Goal: Share content: Share content

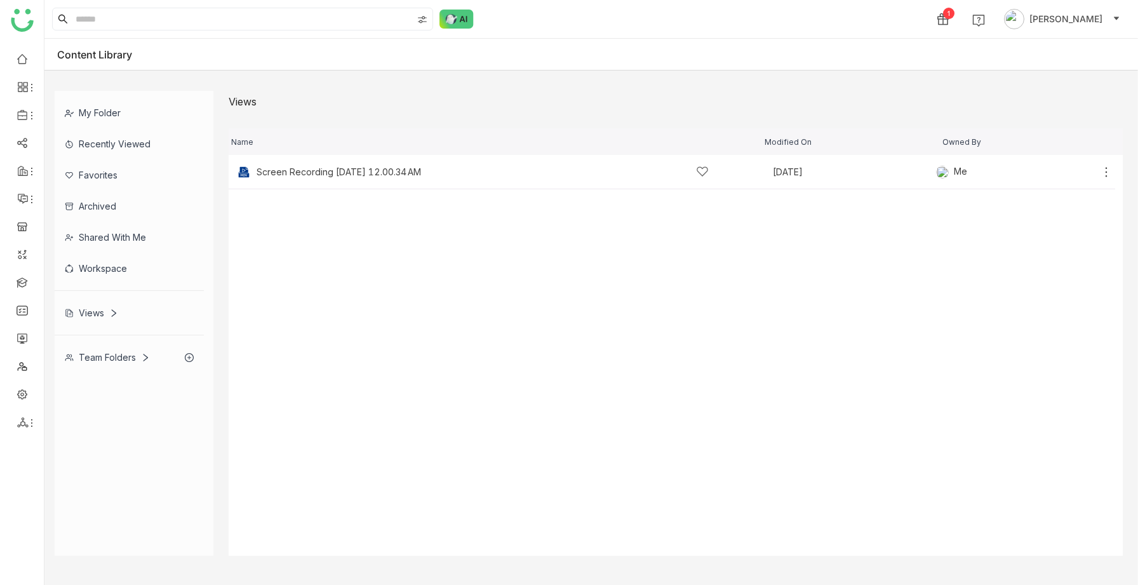
click at [86, 322] on div "Views" at bounding box center [129, 312] width 149 height 31
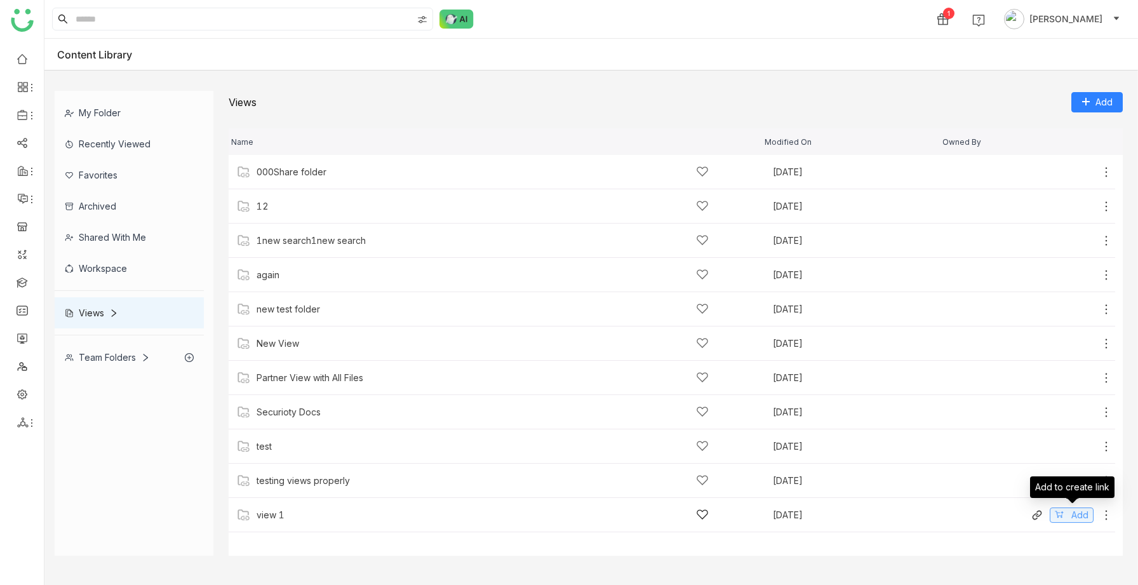
click at [1059, 510] on icon at bounding box center [1059, 514] width 9 height 9
click at [863, 20] on img at bounding box center [856, 18] width 13 height 13
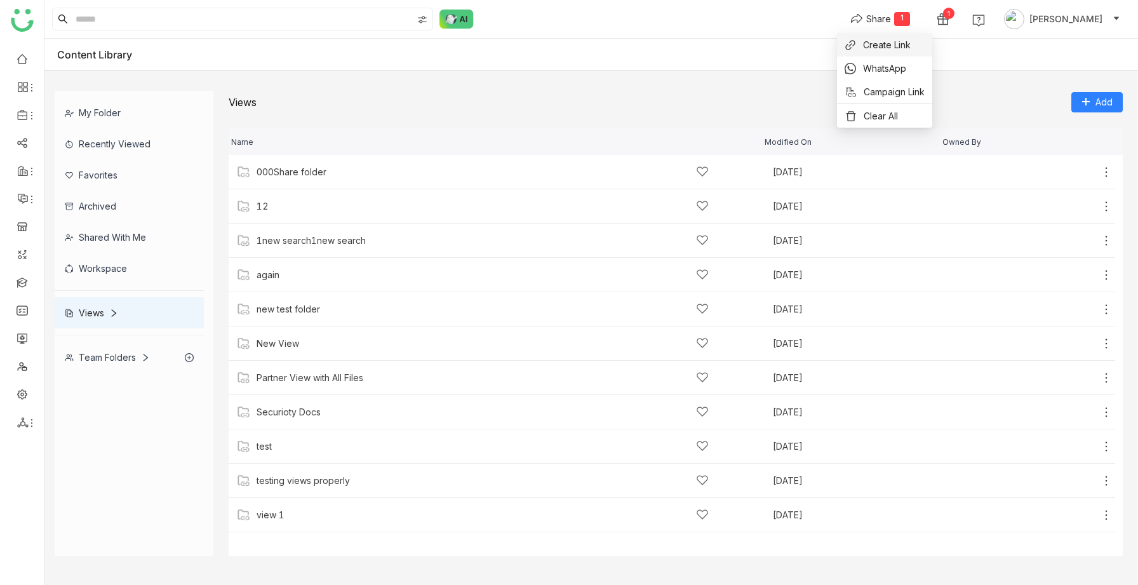
click at [868, 39] on span "Create Link" at bounding box center [887, 44] width 48 height 13
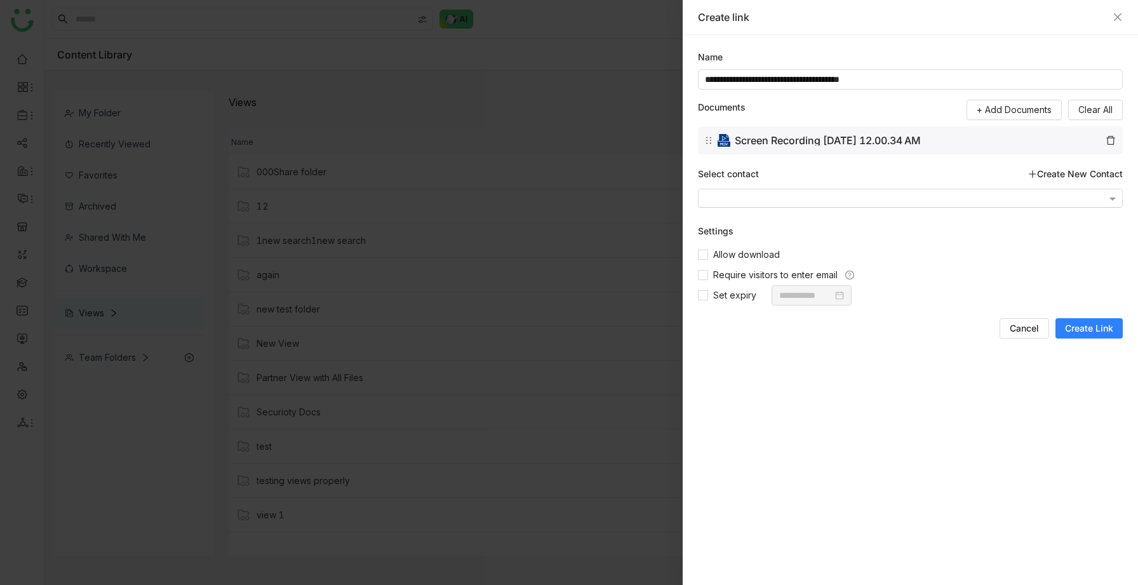
click at [788, 195] on input "text" at bounding box center [905, 200] width 401 height 10
type input "**********"
click at [770, 220] on div "sravs Jatoth (sravsjatoth02@gmail.com)" at bounding box center [910, 217] width 422 height 21
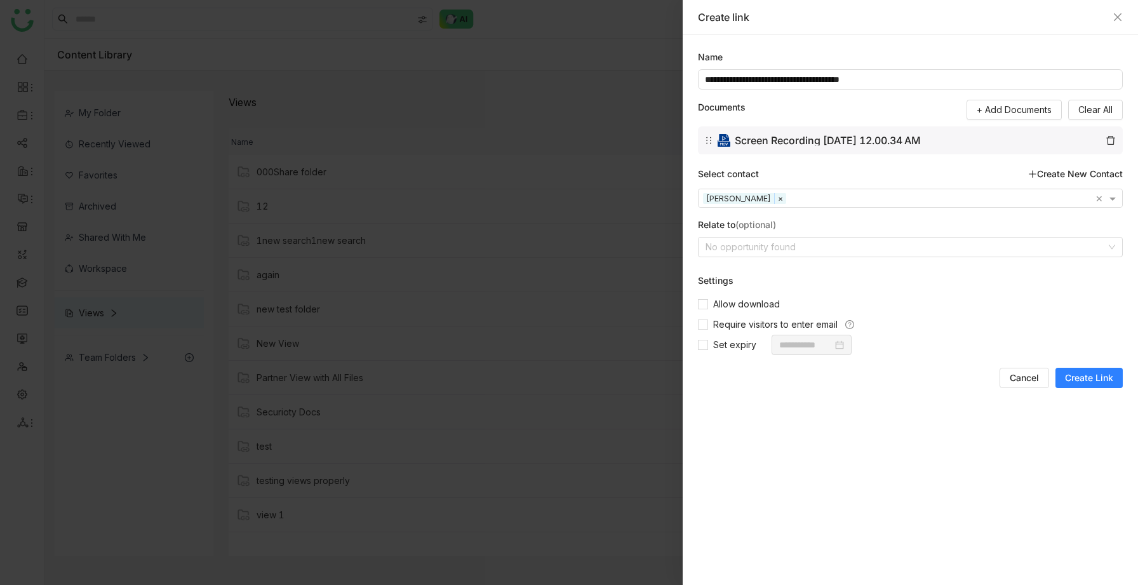
click at [1070, 376] on span "Create Link" at bounding box center [1089, 378] width 48 height 13
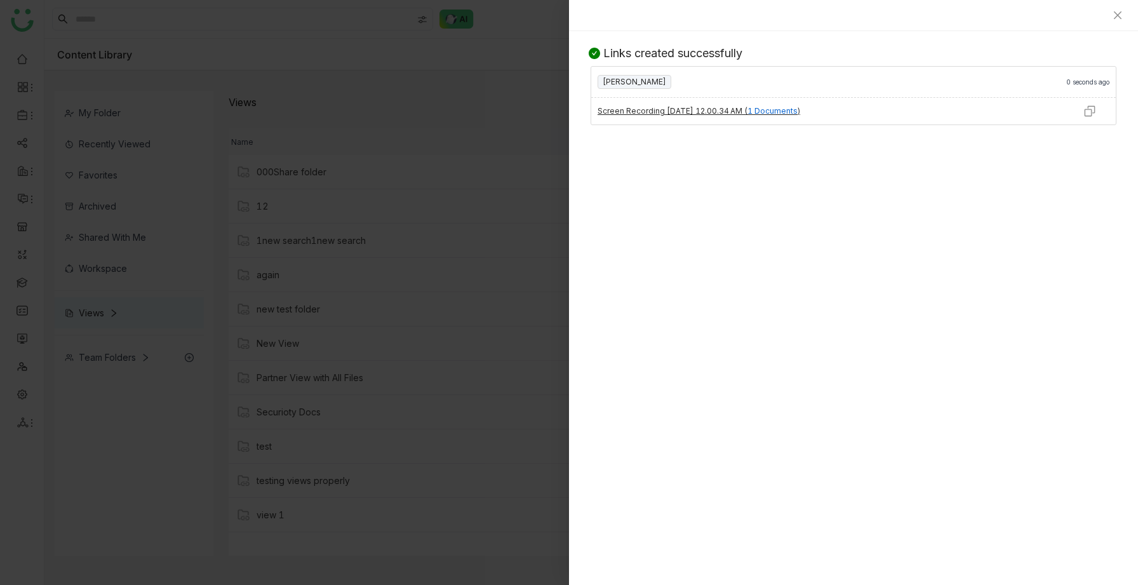
click at [1094, 109] on img at bounding box center [1090, 111] width 13 height 13
click at [504, 248] on div at bounding box center [569, 292] width 1138 height 585
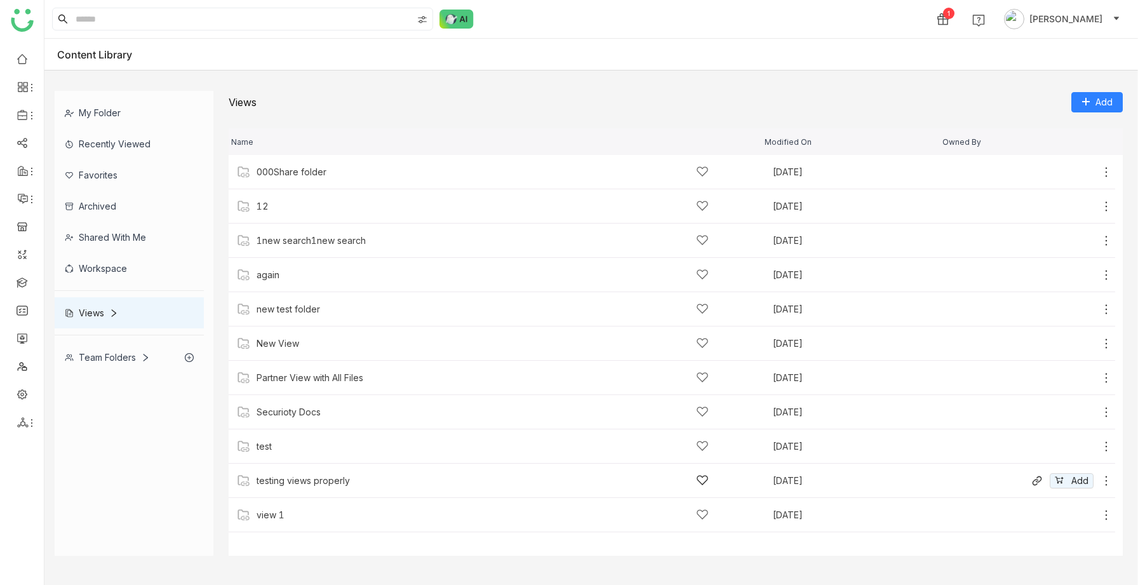
click at [1027, 480] on div "Add" at bounding box center [1024, 480] width 177 height 9
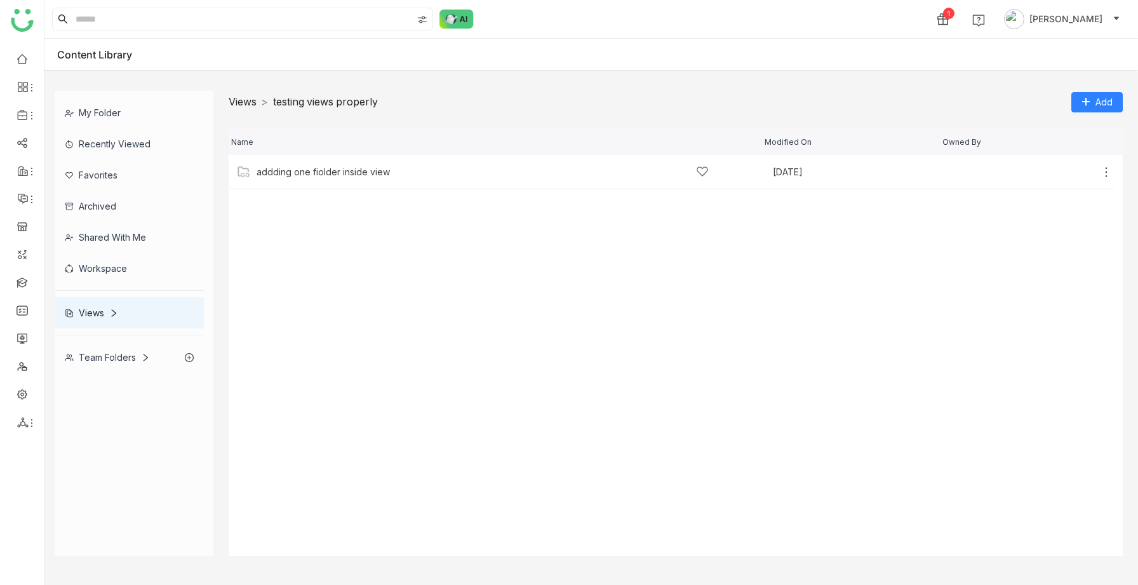
click at [255, 106] on link "Views" at bounding box center [243, 101] width 28 height 13
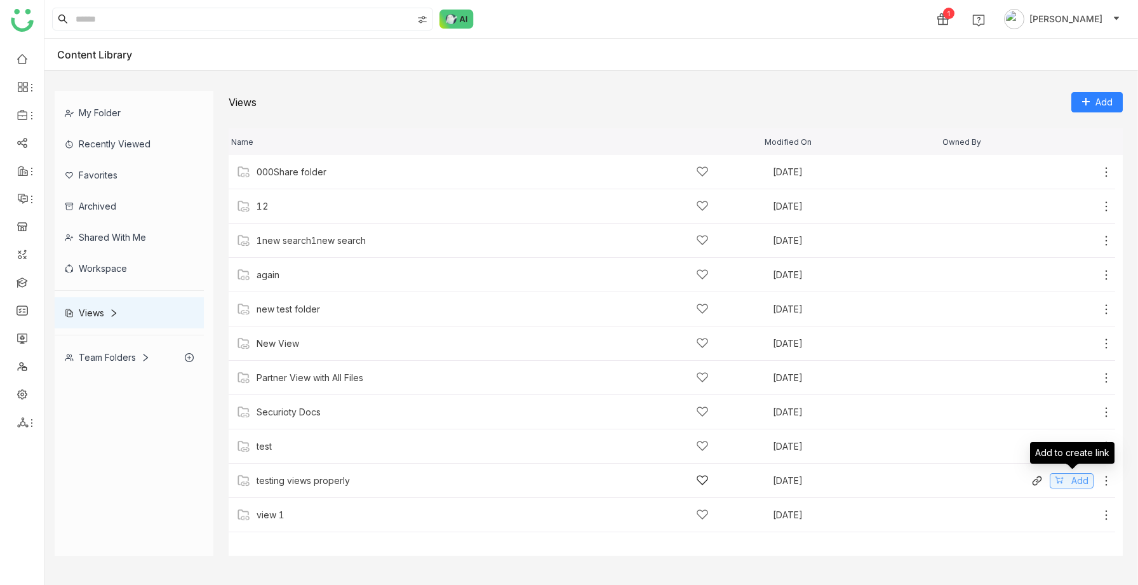
click at [1063, 485] on button "Add" at bounding box center [1072, 480] width 44 height 15
click at [479, 443] on div "test" at bounding box center [483, 446] width 452 height 13
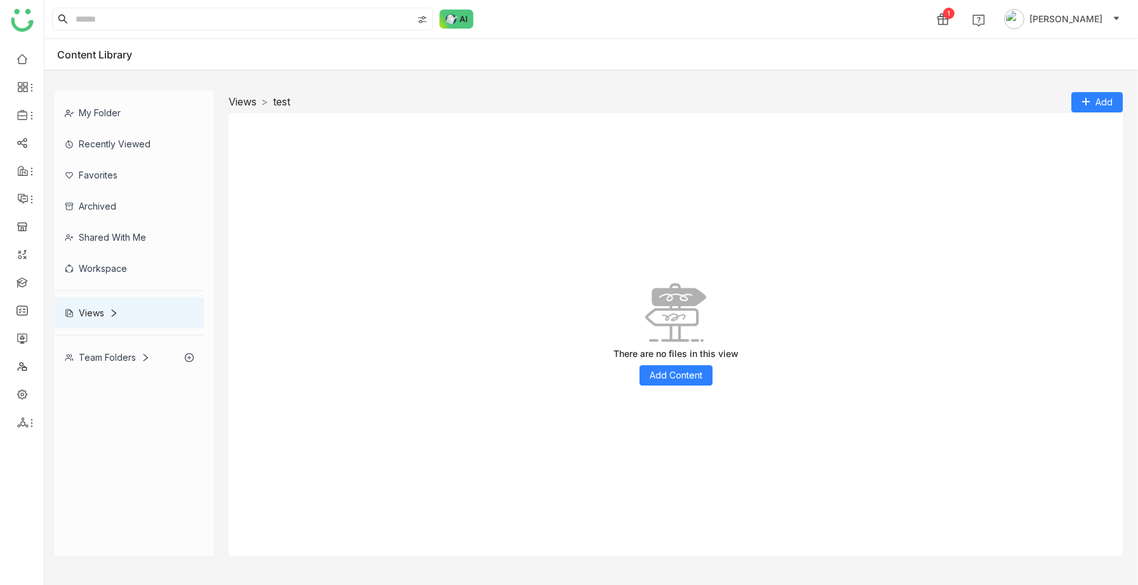
click at [250, 101] on link "Views" at bounding box center [243, 101] width 28 height 13
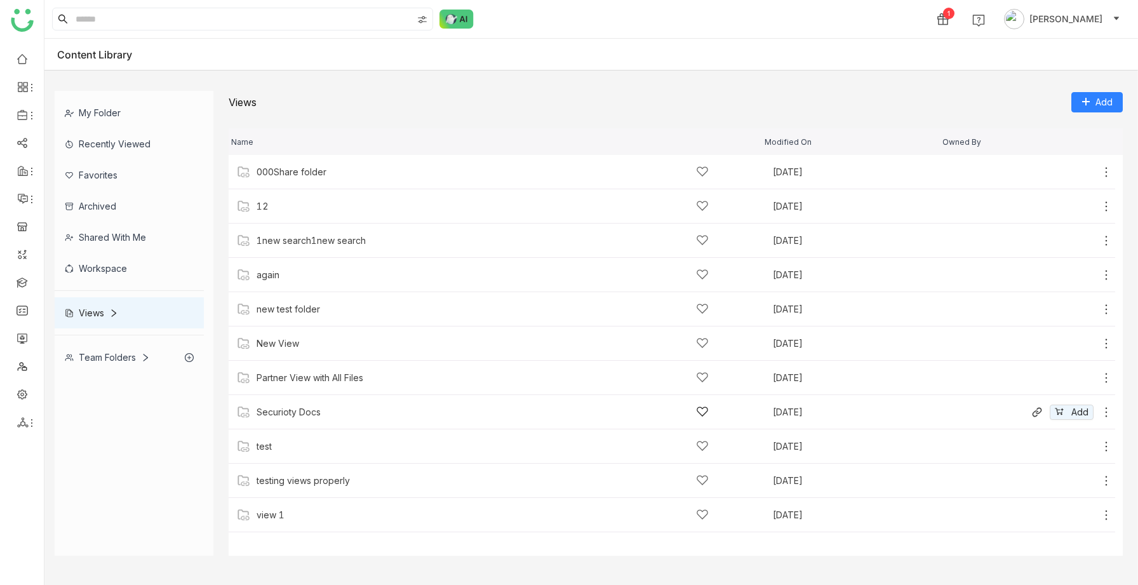
click at [372, 412] on div "Securioty Docs" at bounding box center [483, 411] width 452 height 13
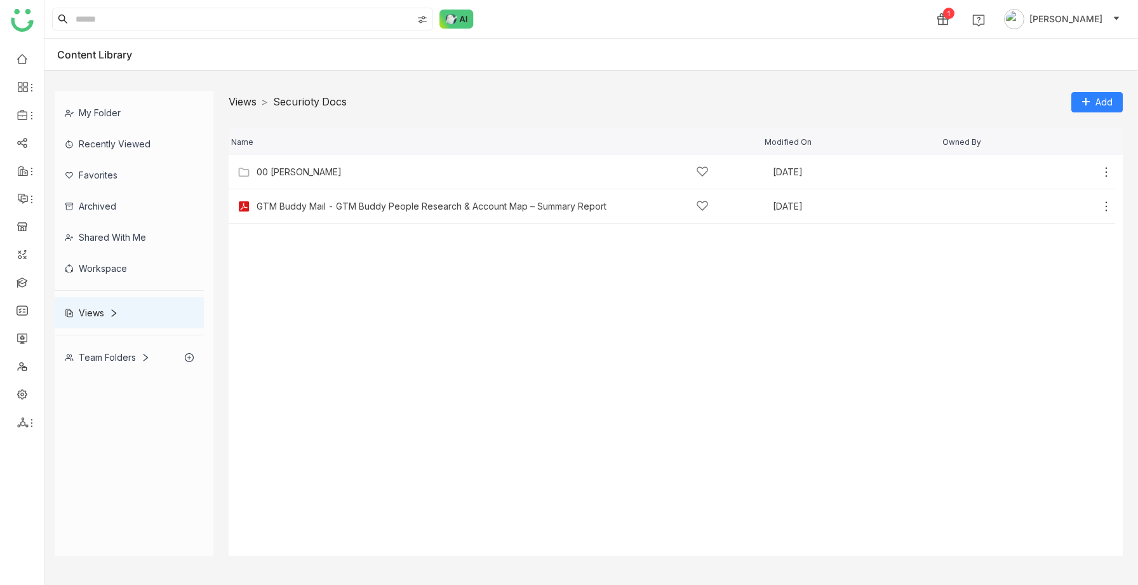
click at [231, 103] on link "Views" at bounding box center [243, 101] width 28 height 13
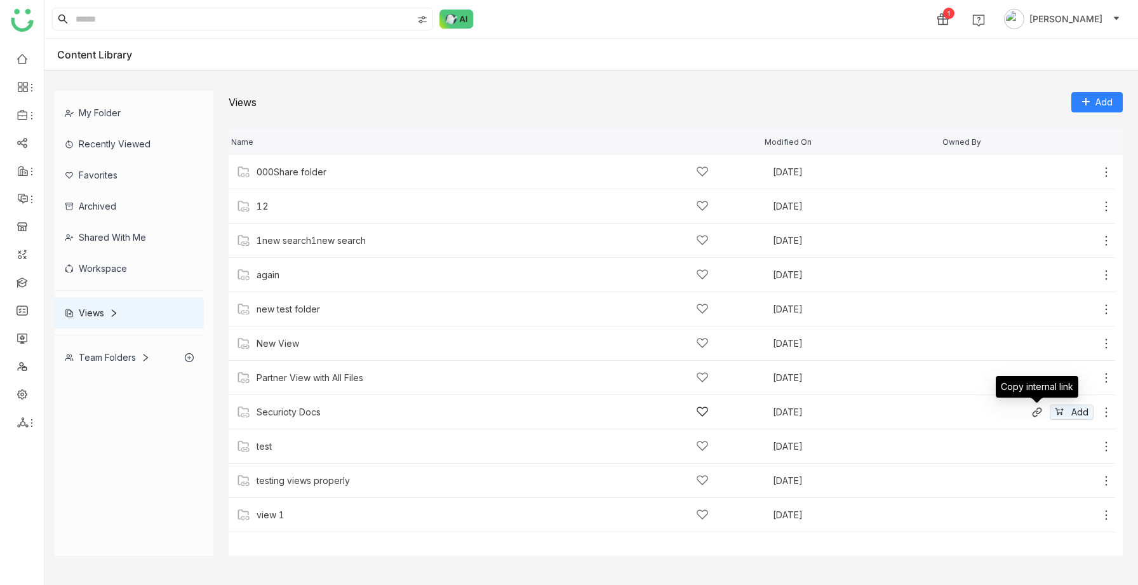
click at [1038, 412] on icon at bounding box center [1037, 412] width 10 height 10
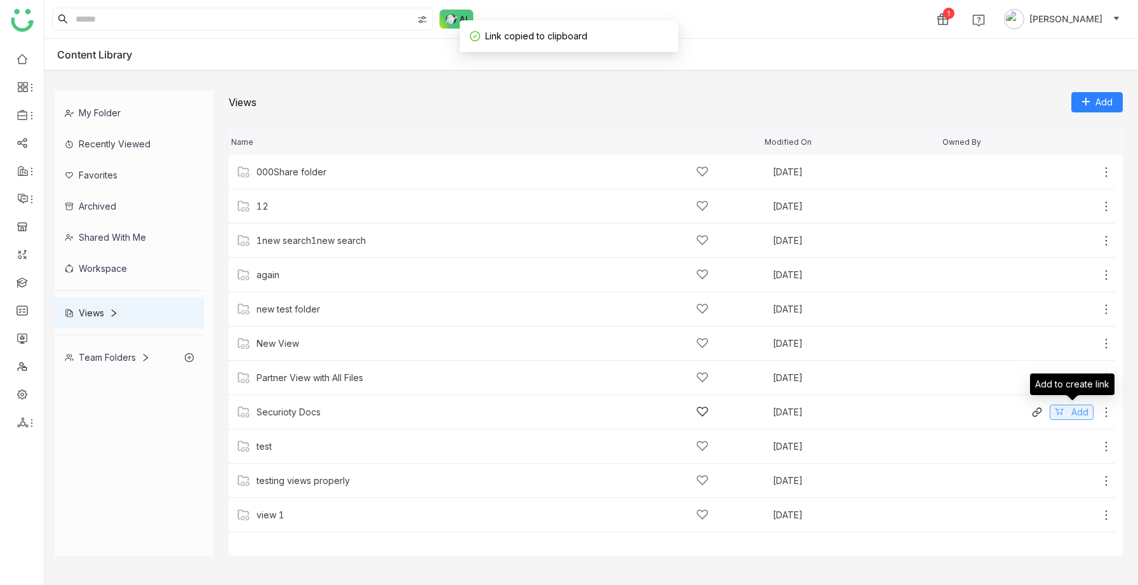
click at [1061, 406] on button "Add" at bounding box center [1072, 412] width 44 height 15
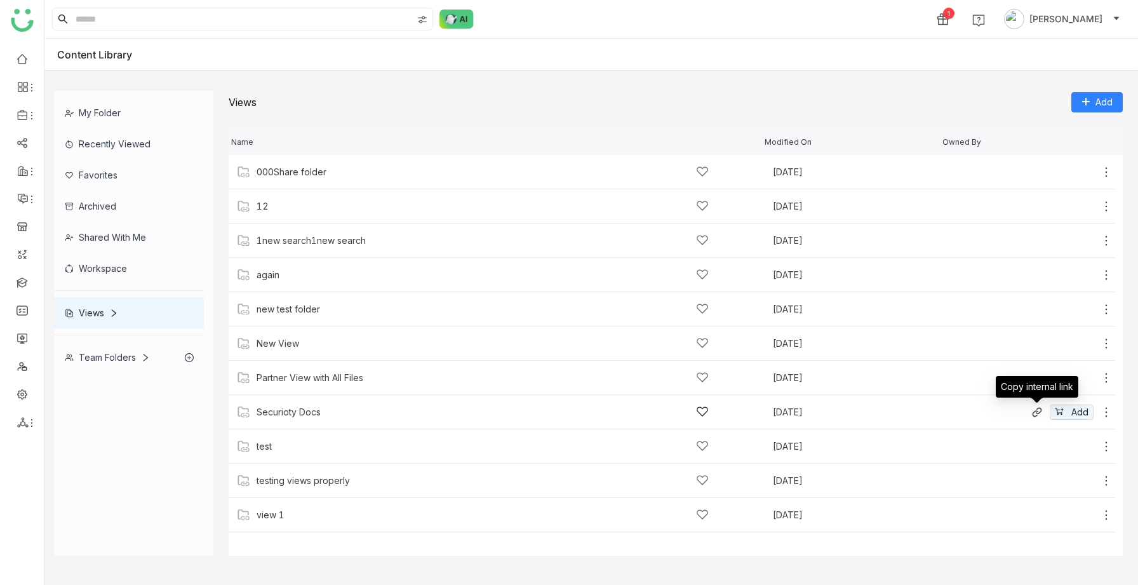
click at [1037, 414] on icon at bounding box center [1036, 413] width 6 height 6
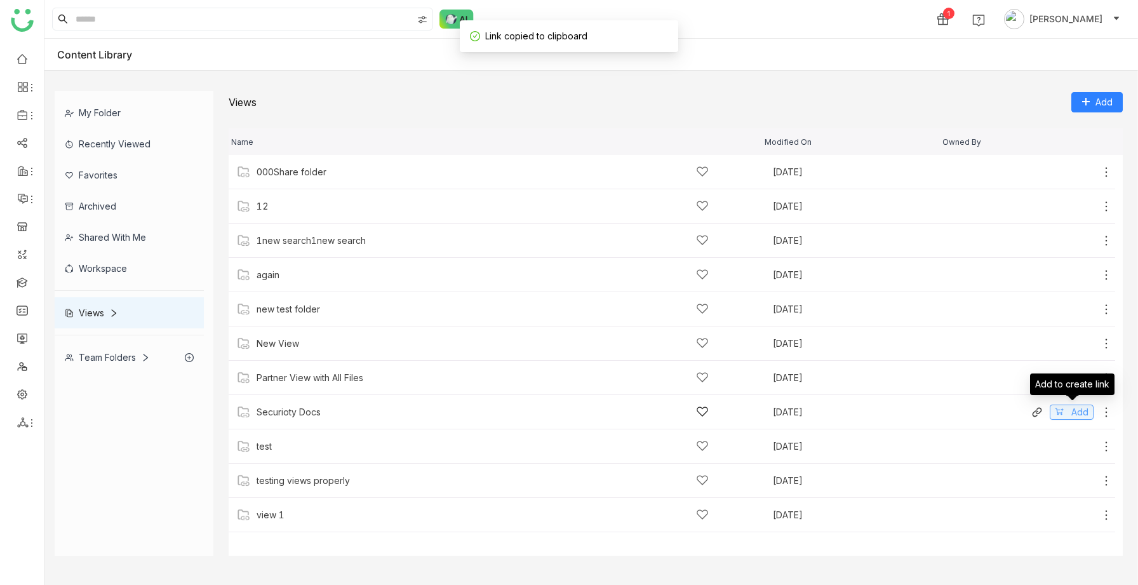
click at [1072, 408] on span "Add" at bounding box center [1080, 412] width 17 height 14
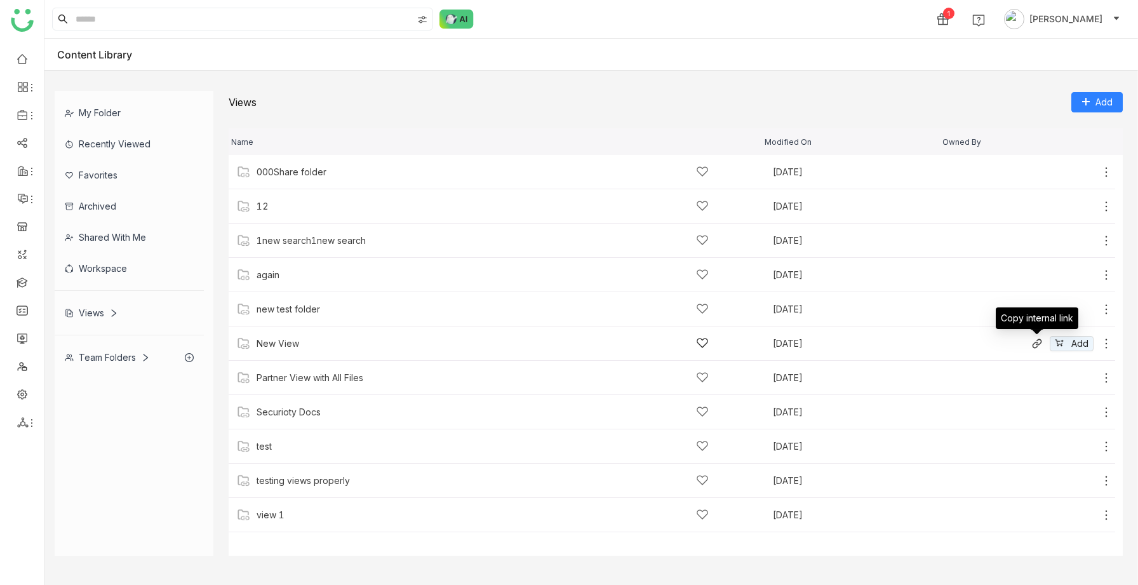
click at [1037, 341] on icon at bounding box center [1037, 344] width 10 height 10
click at [278, 513] on div "view 1" at bounding box center [271, 515] width 28 height 10
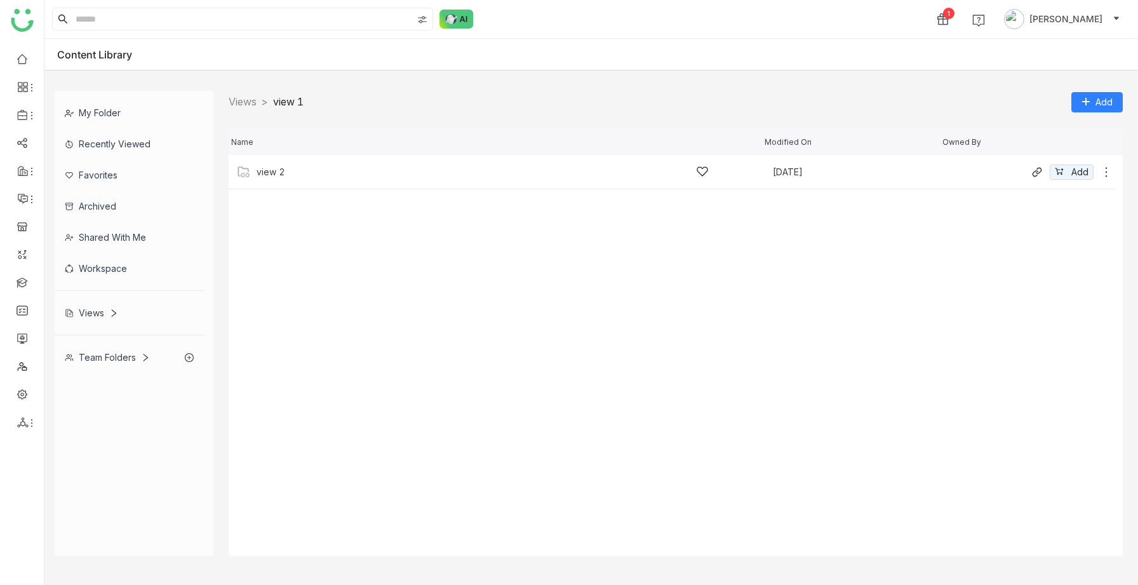
click at [279, 179] on div "view 2 [DATE] Add" at bounding box center [672, 172] width 887 height 34
click at [1039, 170] on icon at bounding box center [1037, 172] width 10 height 10
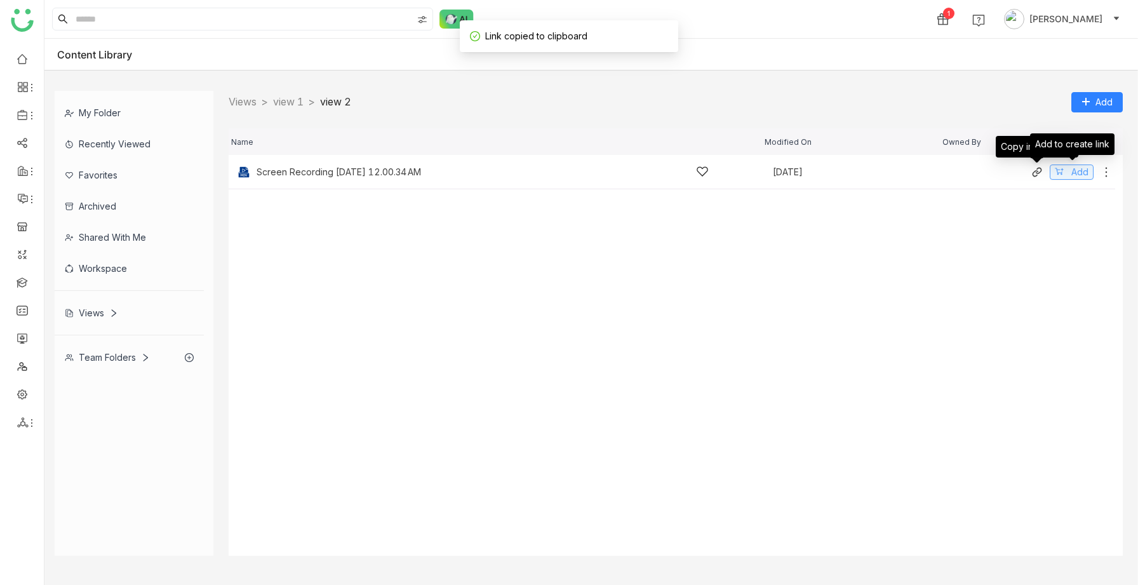
click at [1063, 170] on icon at bounding box center [1059, 171] width 9 height 9
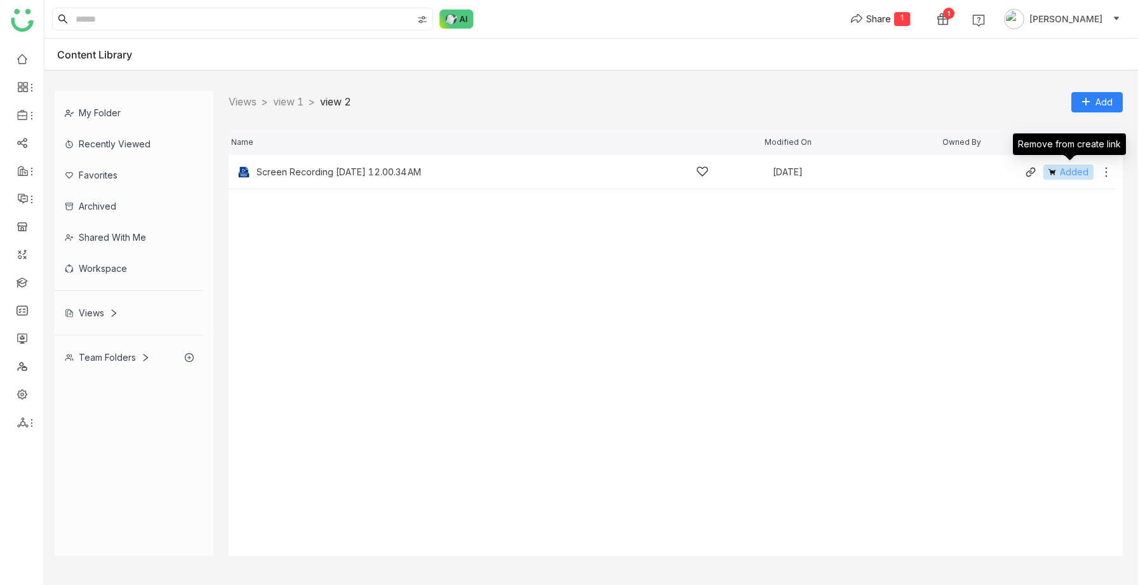
click at [1058, 165] on button "Added" at bounding box center [1069, 172] width 50 height 15
click at [1081, 173] on span "Add" at bounding box center [1080, 172] width 17 height 14
click at [1067, 170] on span "Added" at bounding box center [1074, 172] width 29 height 14
click at [299, 109] on nz-breadcrumb "Views > view 1 > view 2 >" at bounding box center [290, 102] width 123 height 16
click at [283, 105] on link "view 1" at bounding box center [288, 101] width 30 height 13
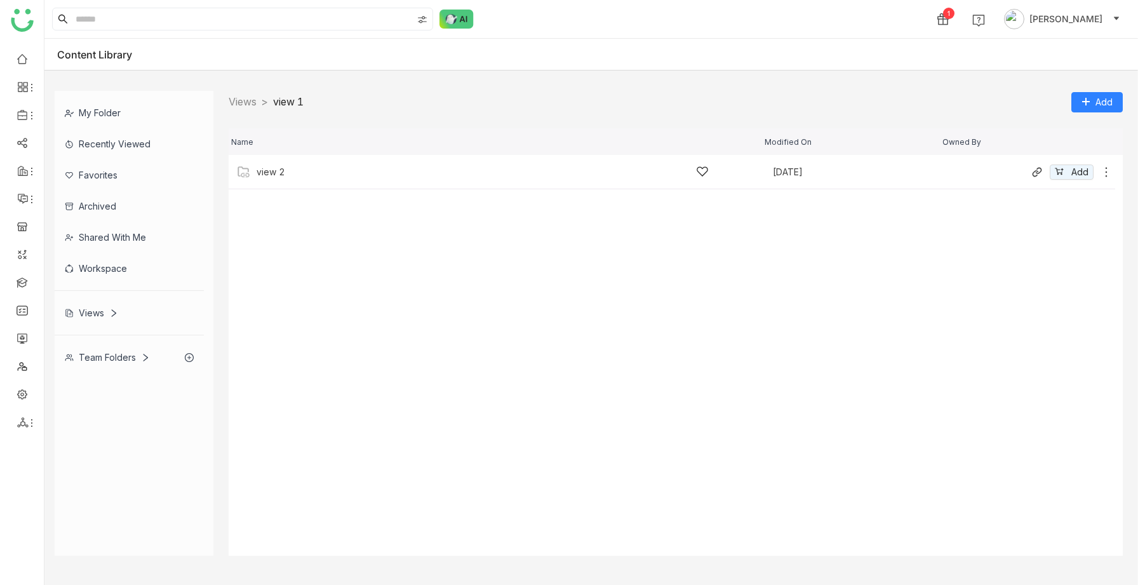
click at [1066, 180] on div "view 2 [DATE] Add" at bounding box center [672, 172] width 887 height 34
click at [1058, 170] on icon at bounding box center [1059, 171] width 9 height 9
click at [1058, 170] on button "Added" at bounding box center [1069, 172] width 50 height 15
click at [1058, 170] on icon at bounding box center [1059, 171] width 9 height 9
click at [1058, 170] on button "Added" at bounding box center [1069, 172] width 50 height 15
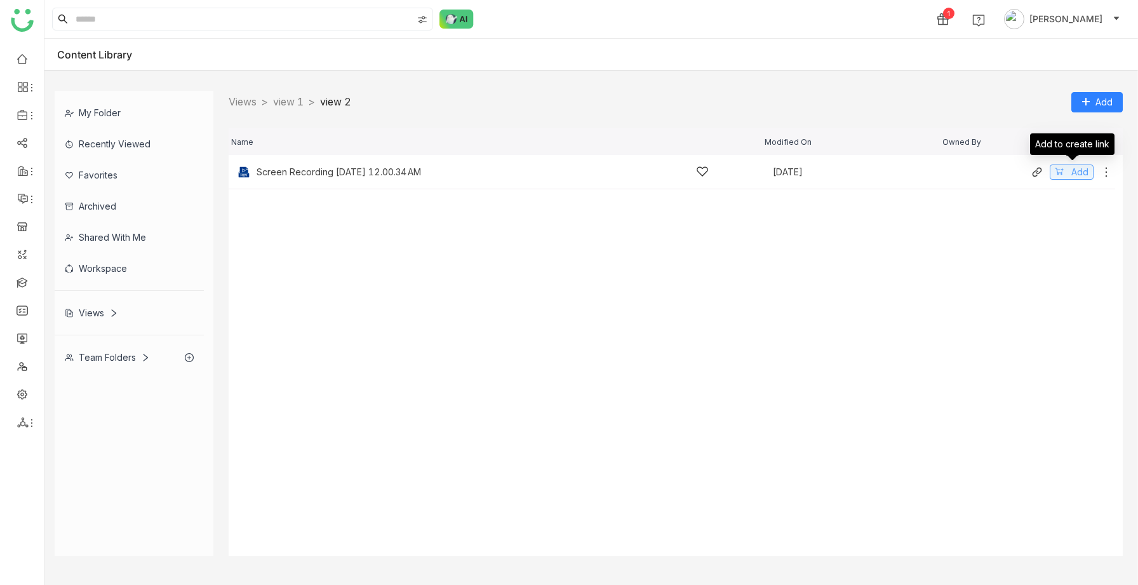
click at [1058, 170] on icon at bounding box center [1059, 171] width 9 height 9
click at [1058, 170] on button "Added" at bounding box center [1069, 172] width 50 height 15
click at [1058, 170] on icon at bounding box center [1059, 171] width 9 height 9
click at [1058, 170] on button "Added" at bounding box center [1069, 172] width 50 height 15
click at [1058, 170] on icon at bounding box center [1059, 171] width 9 height 9
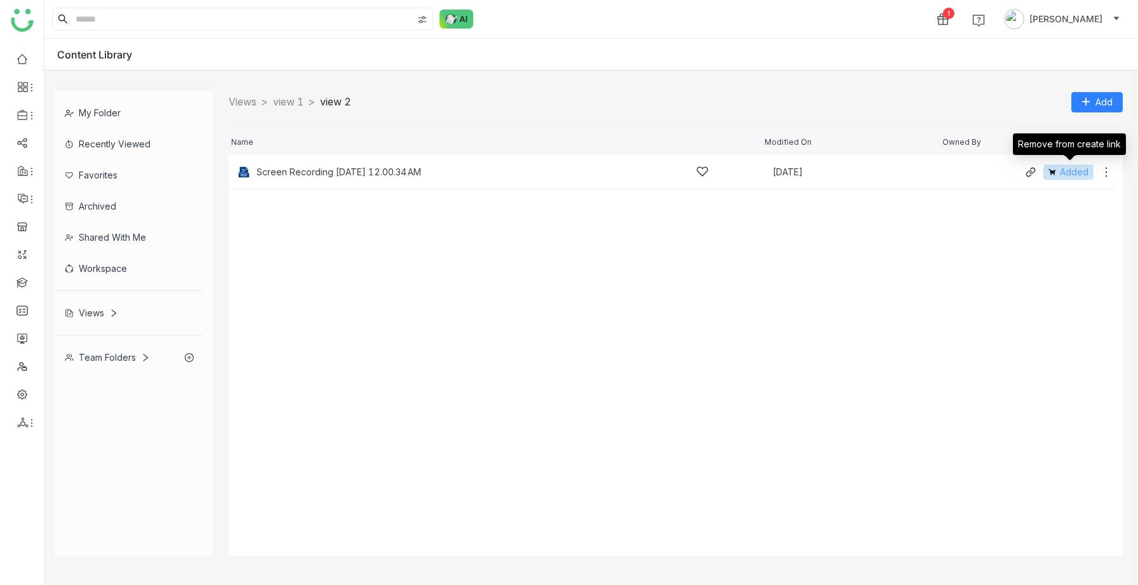
click at [1058, 170] on button "Added" at bounding box center [1069, 172] width 50 height 15
click at [1057, 170] on icon at bounding box center [1059, 171] width 8 height 7
click at [863, 20] on img at bounding box center [856, 18] width 13 height 13
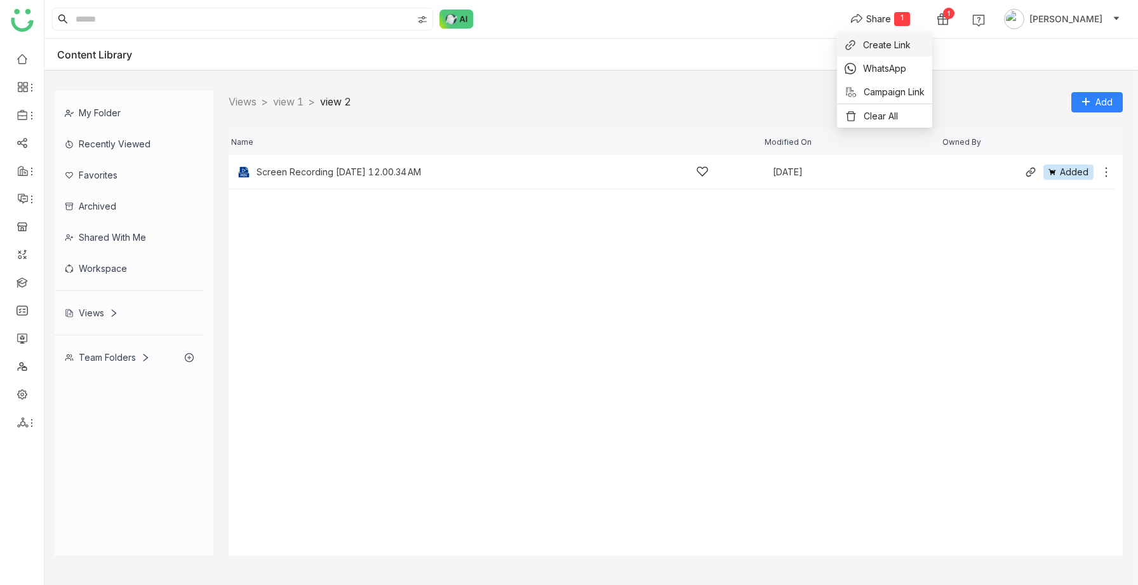
click at [868, 45] on span "Create Link" at bounding box center [887, 44] width 48 height 13
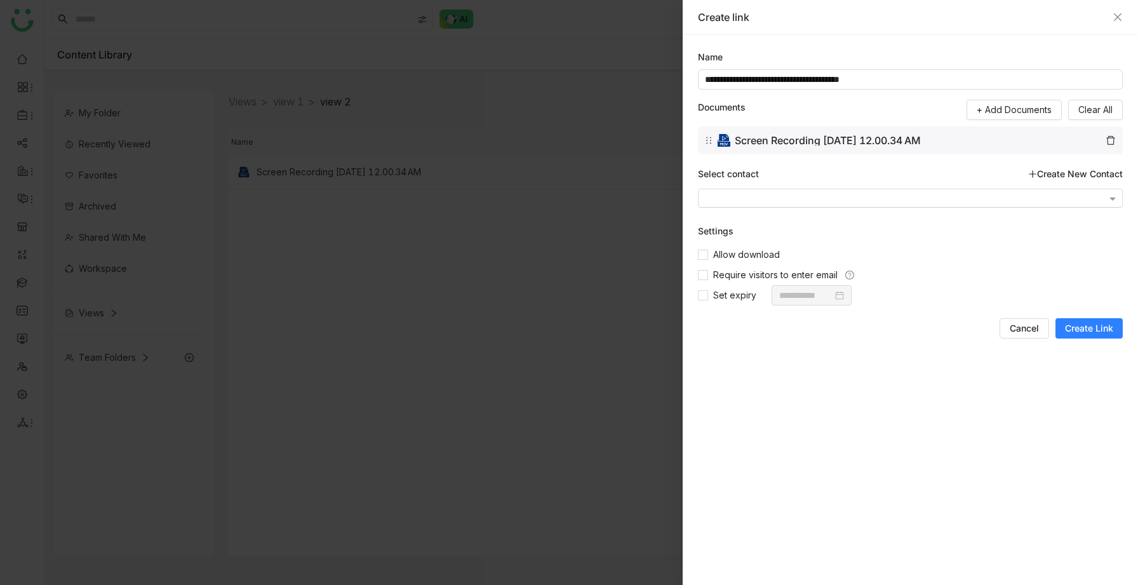
click at [748, 196] on input "text" at bounding box center [905, 200] width 401 height 10
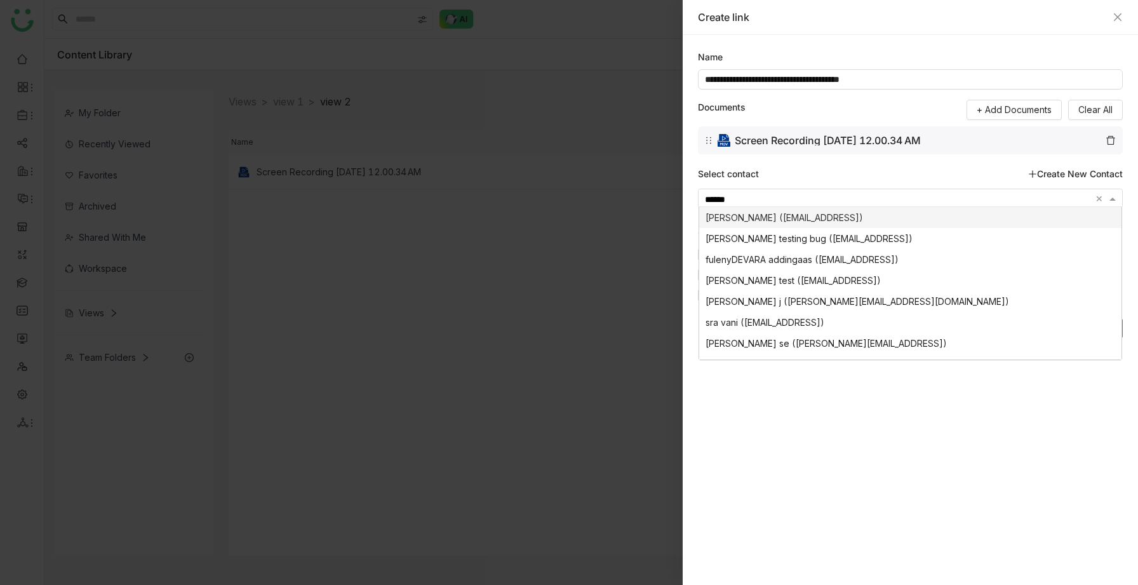
type input "*******"
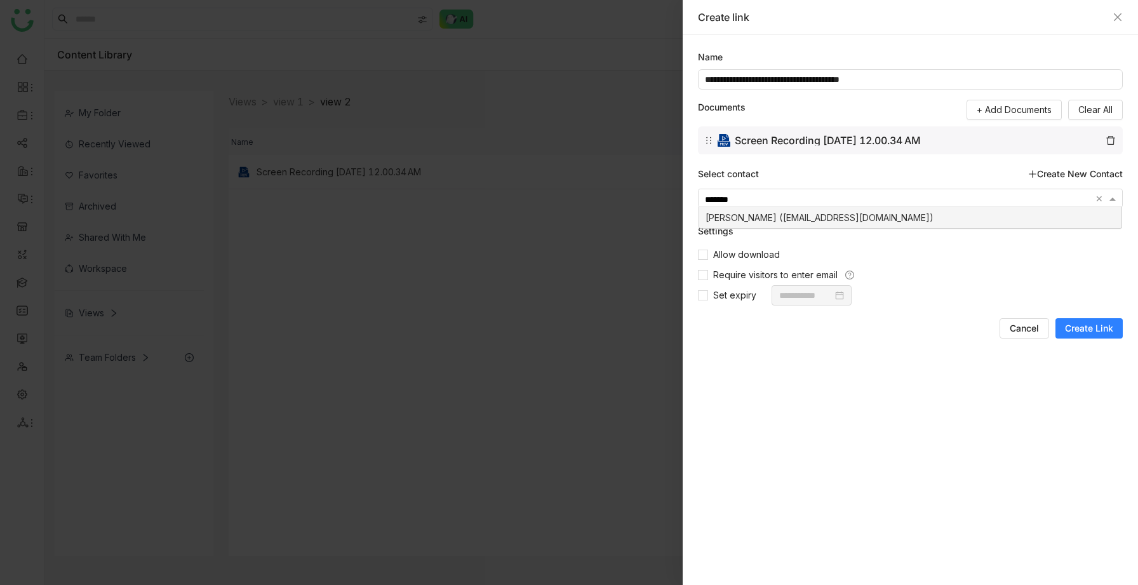
click at [755, 220] on div "sravs Jatoth (sravsjatoth02@gmail.com)" at bounding box center [910, 217] width 422 height 21
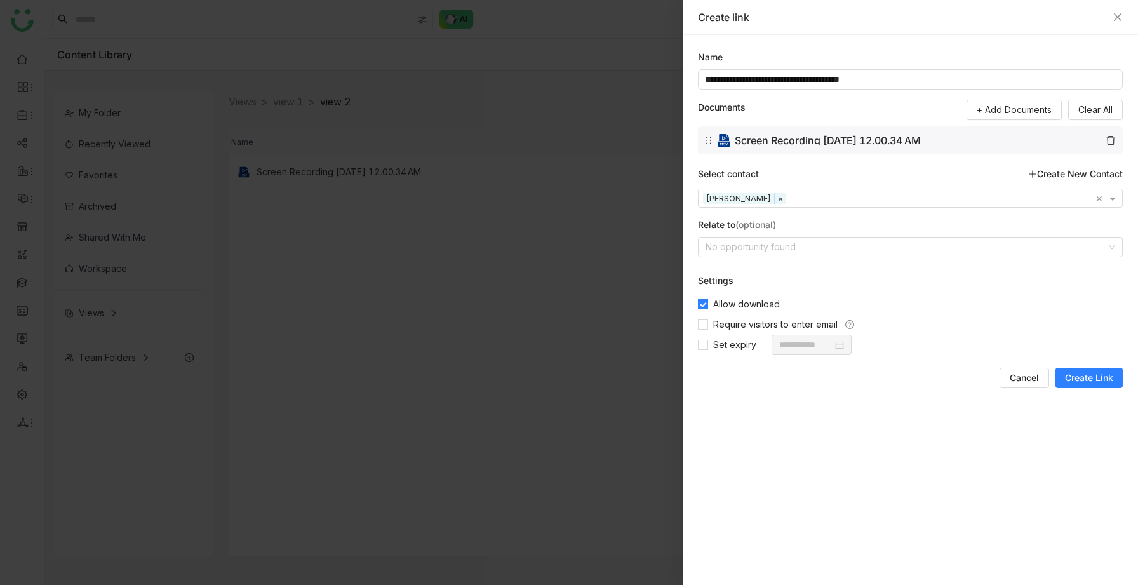
click at [1095, 375] on span "Create Link" at bounding box center [1089, 378] width 48 height 13
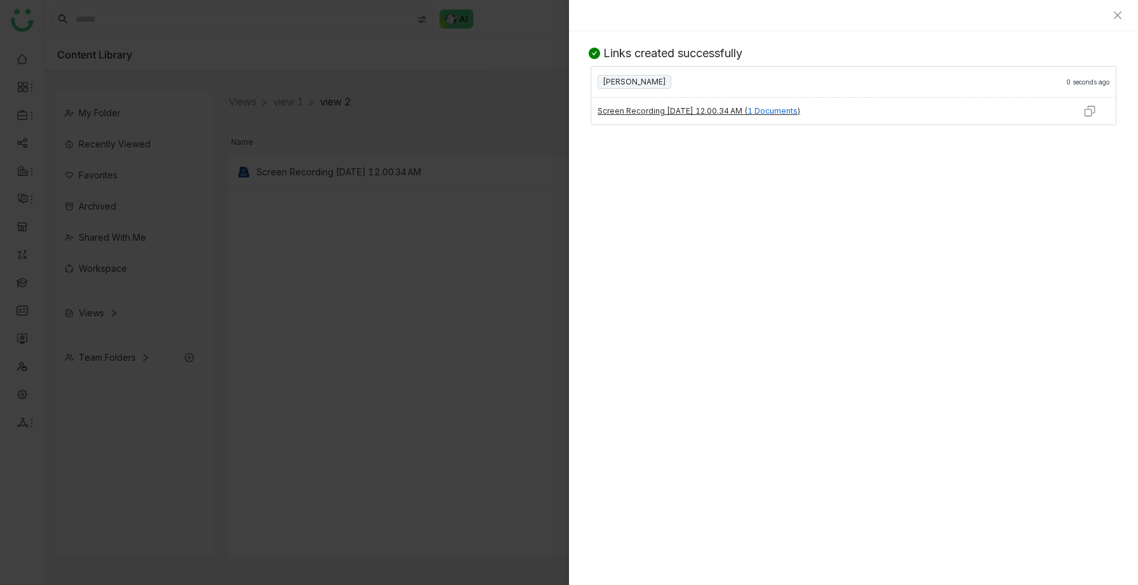
click at [1085, 112] on img at bounding box center [1090, 111] width 13 height 13
click at [1124, 13] on div at bounding box center [853, 15] width 569 height 31
click at [1121, 15] on icon "Close" at bounding box center [1118, 15] width 10 height 10
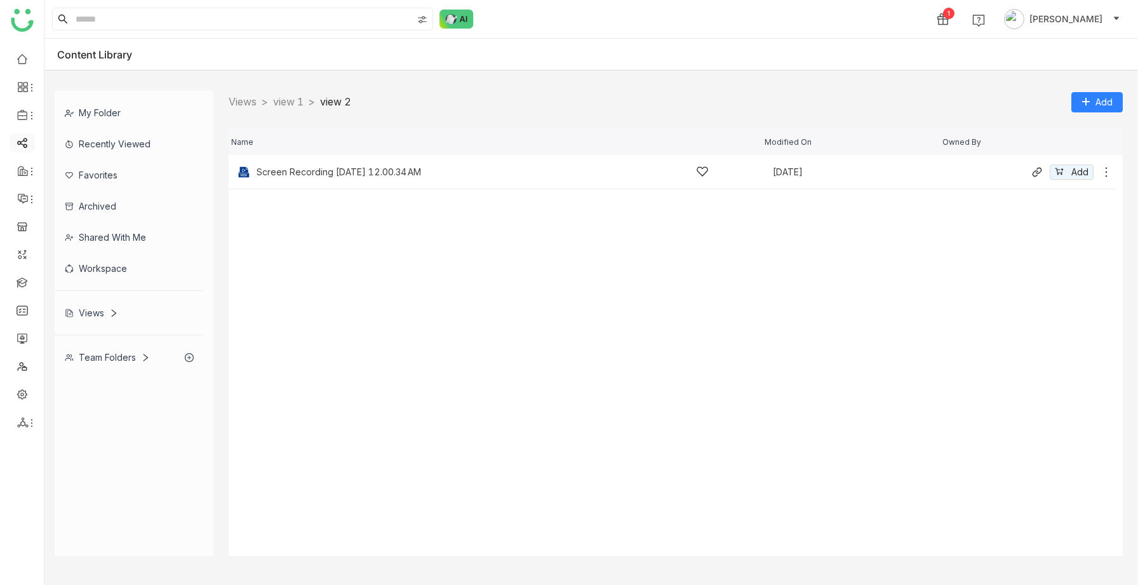
click at [20, 137] on link at bounding box center [22, 142] width 11 height 11
